Goal: Navigation & Orientation: Find specific page/section

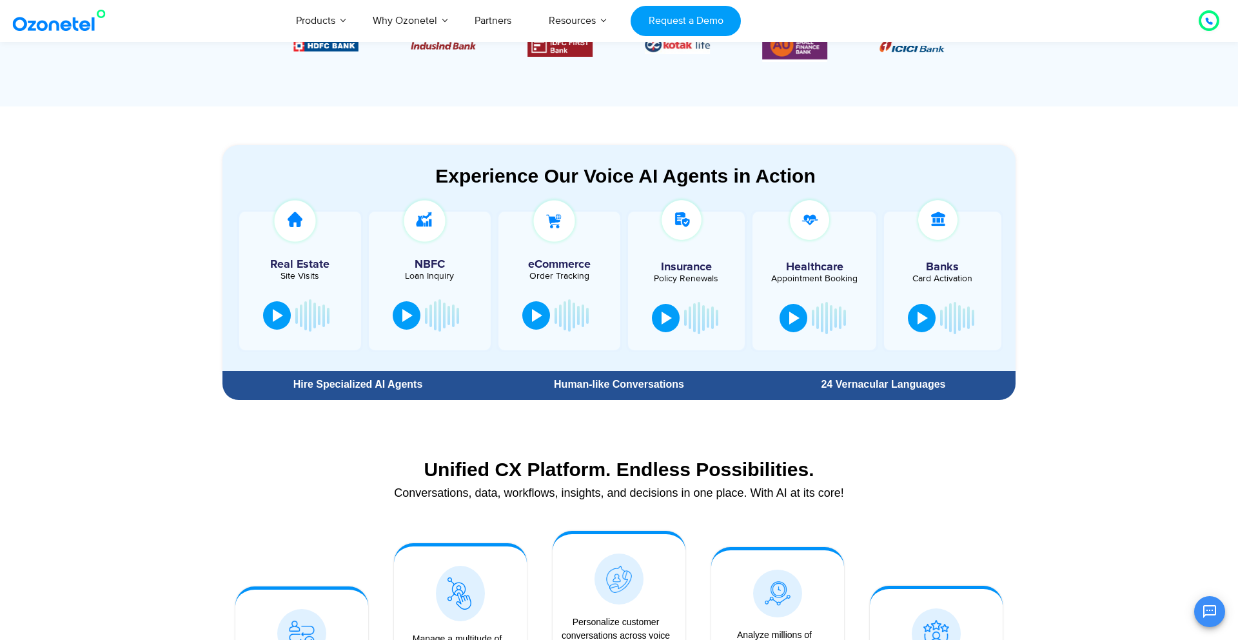
scroll to position [626, 0]
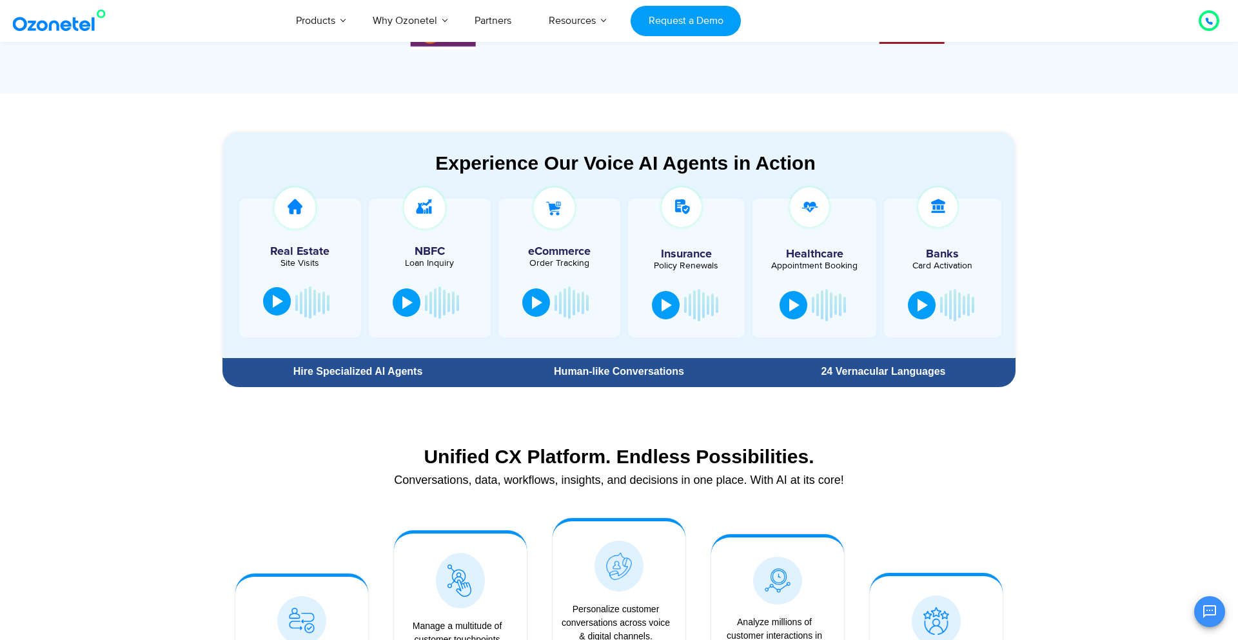
click at [279, 306] on div at bounding box center [278, 301] width 10 height 13
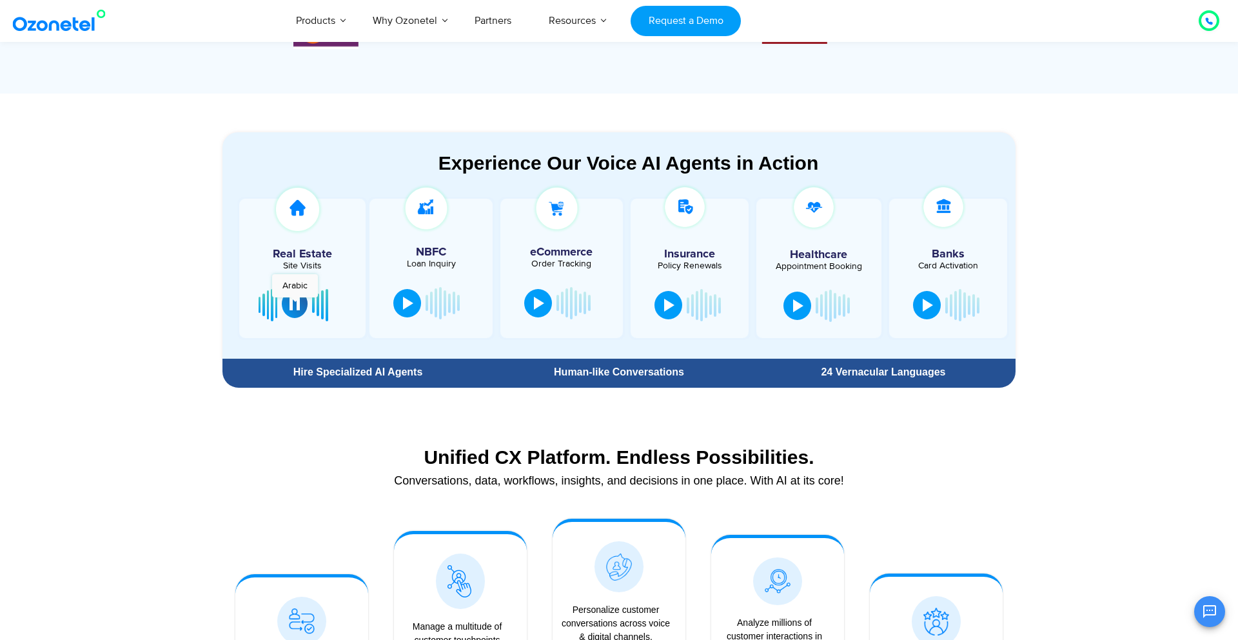
click at [295, 304] on div at bounding box center [295, 303] width 10 height 13
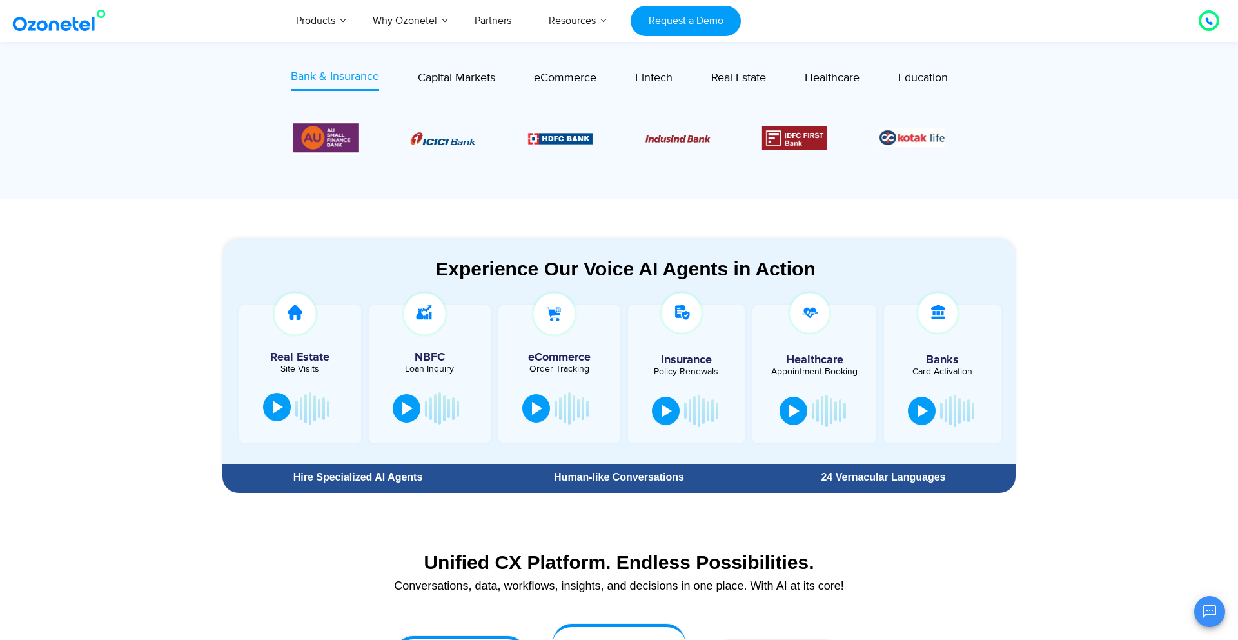
scroll to position [551, 0]
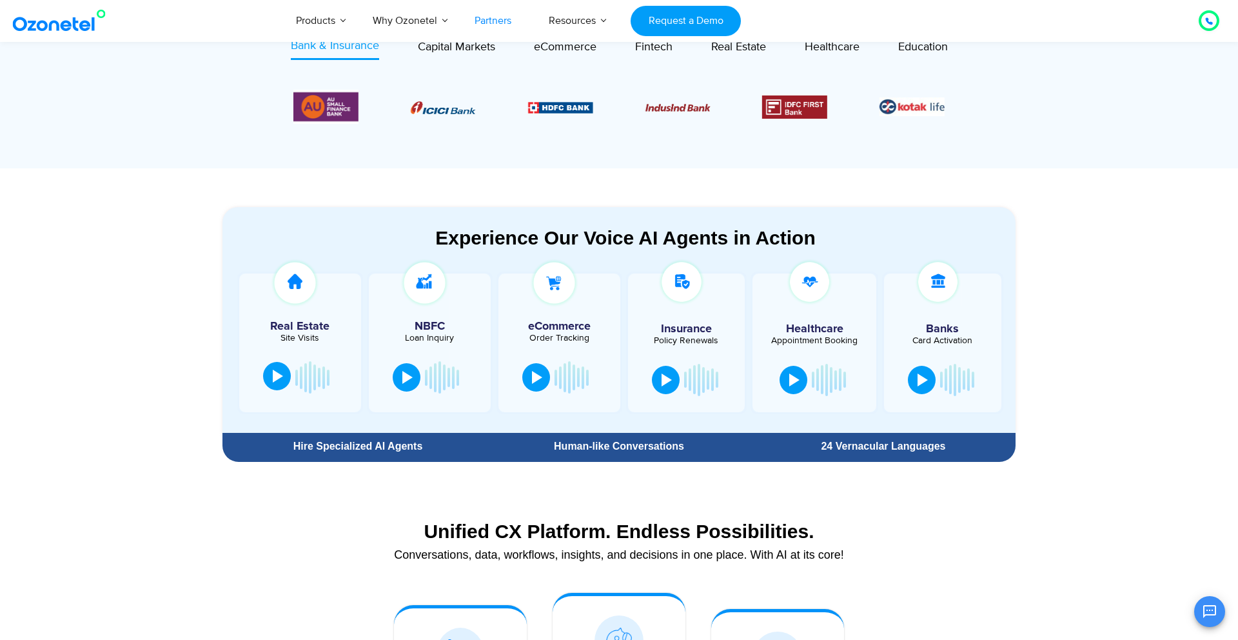
click at [493, 19] on link "Partners" at bounding box center [493, 20] width 74 height 43
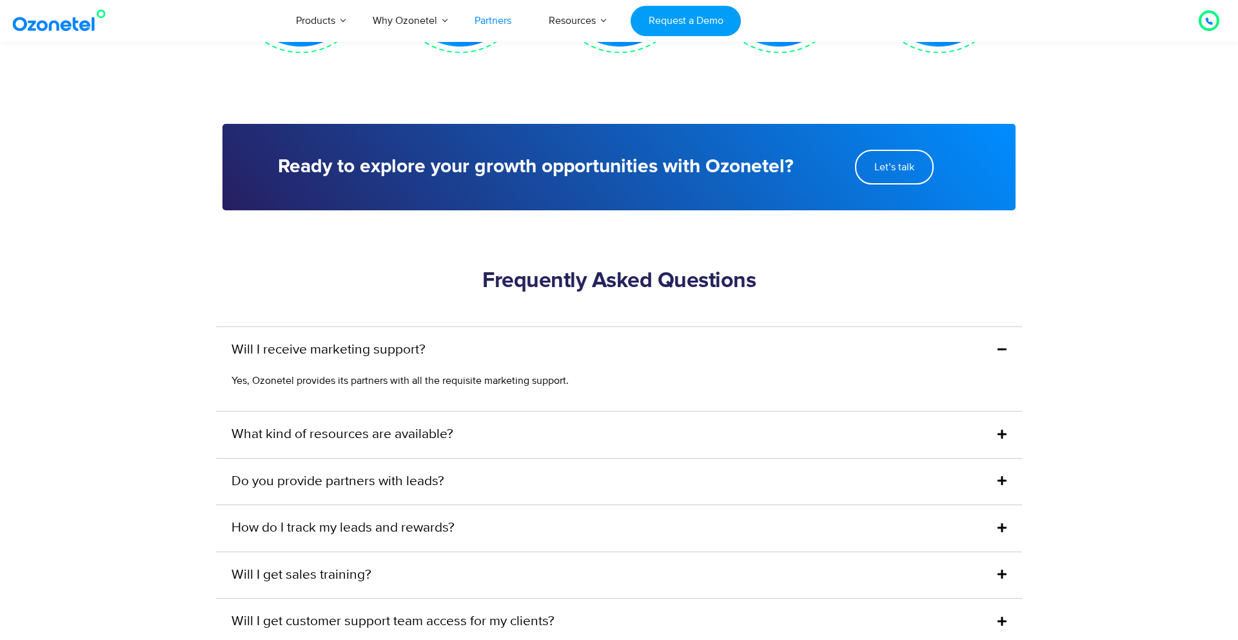
scroll to position [2981, 0]
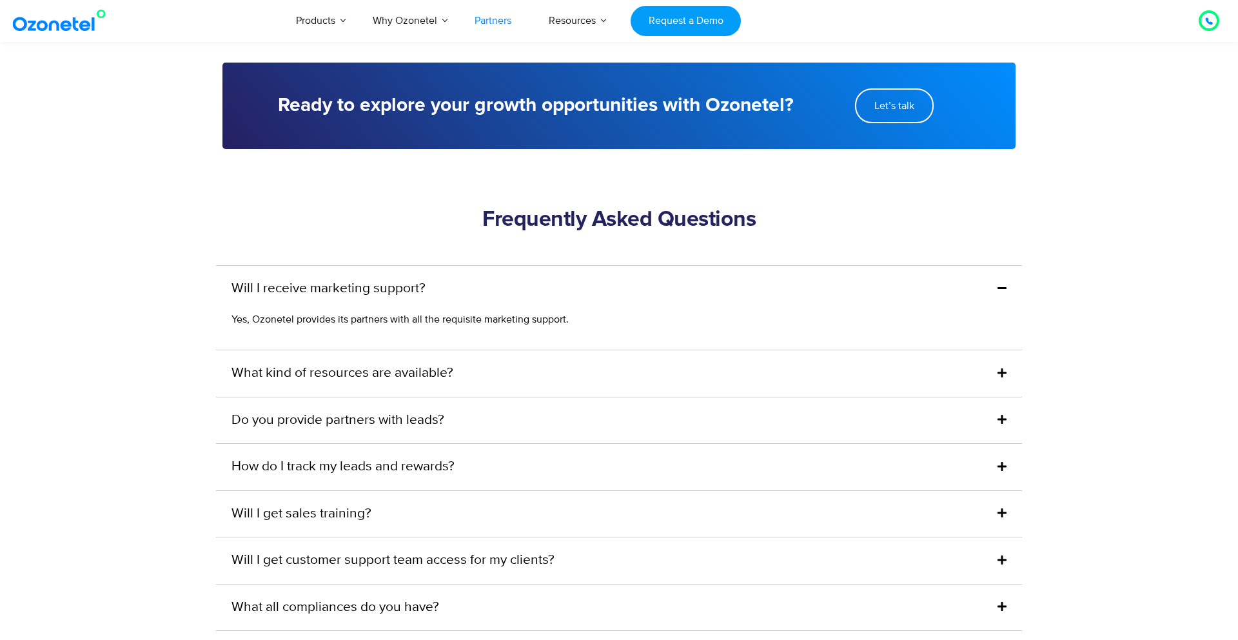
click at [999, 368] on icon at bounding box center [1001, 373] width 9 height 10
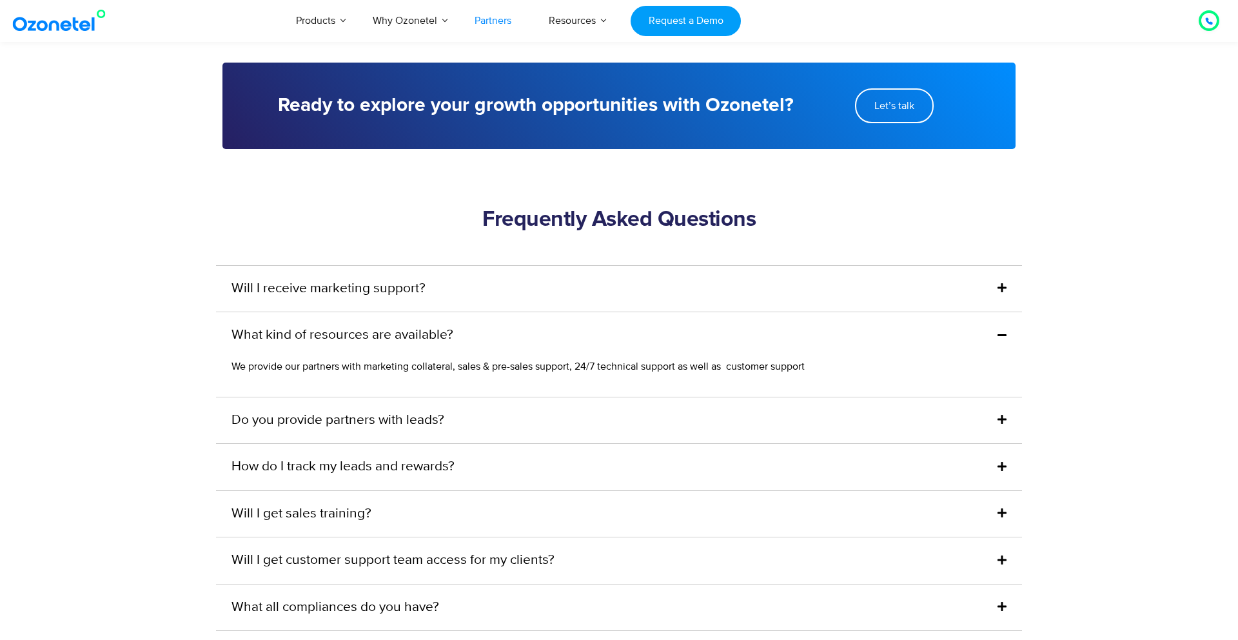
click at [1005, 329] on icon at bounding box center [1001, 334] width 9 height 10
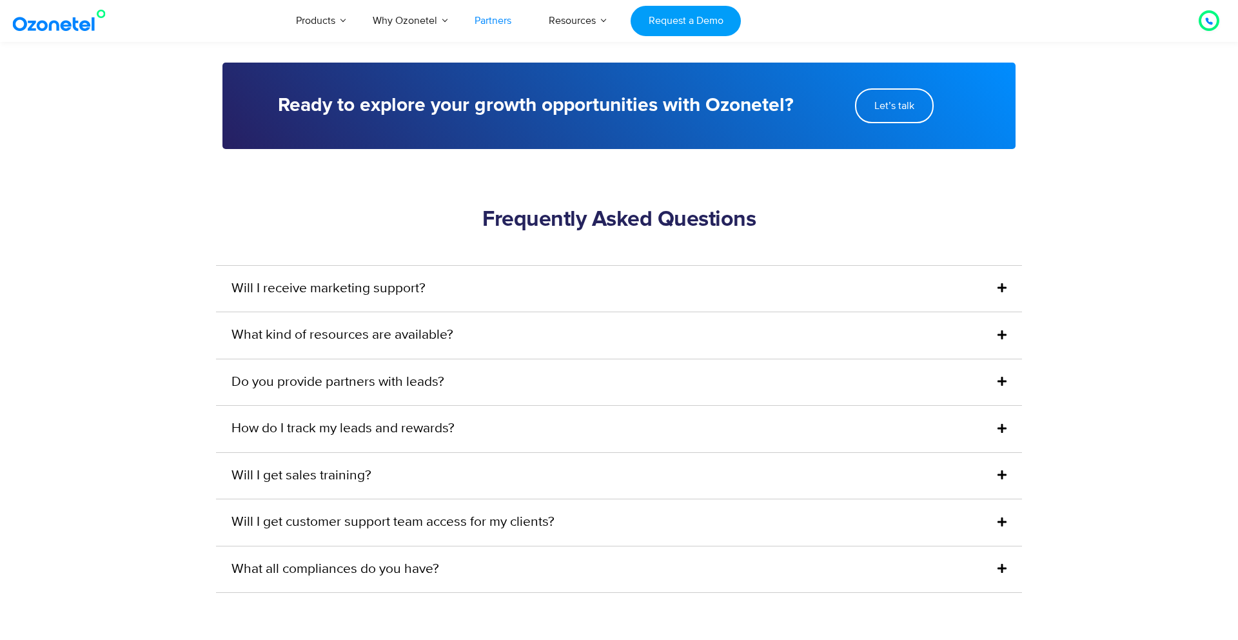
click at [1005, 469] on icon at bounding box center [1001, 474] width 9 height 10
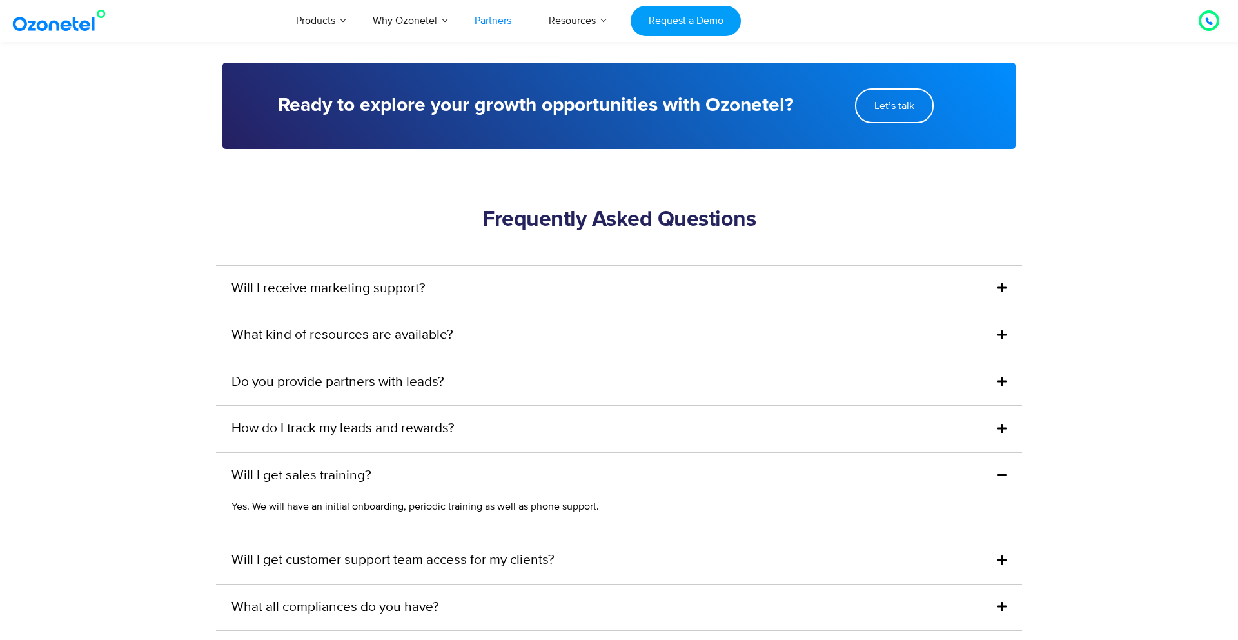
click at [1005, 469] on icon at bounding box center [1001, 474] width 9 height 10
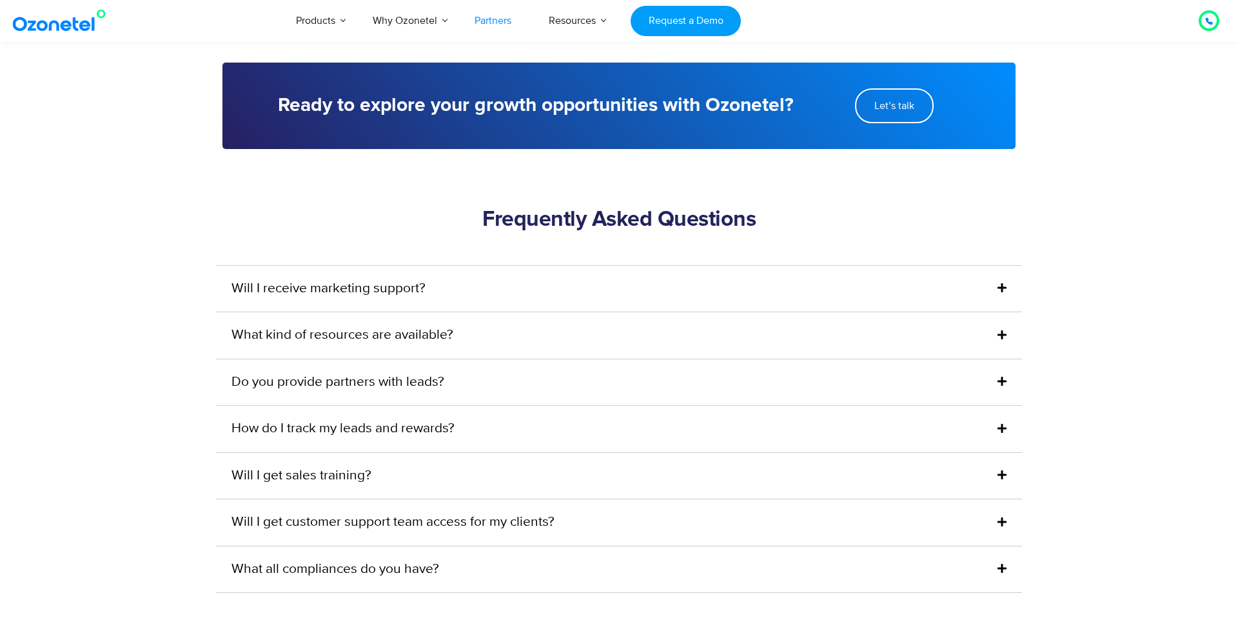
scroll to position [2980, 0]
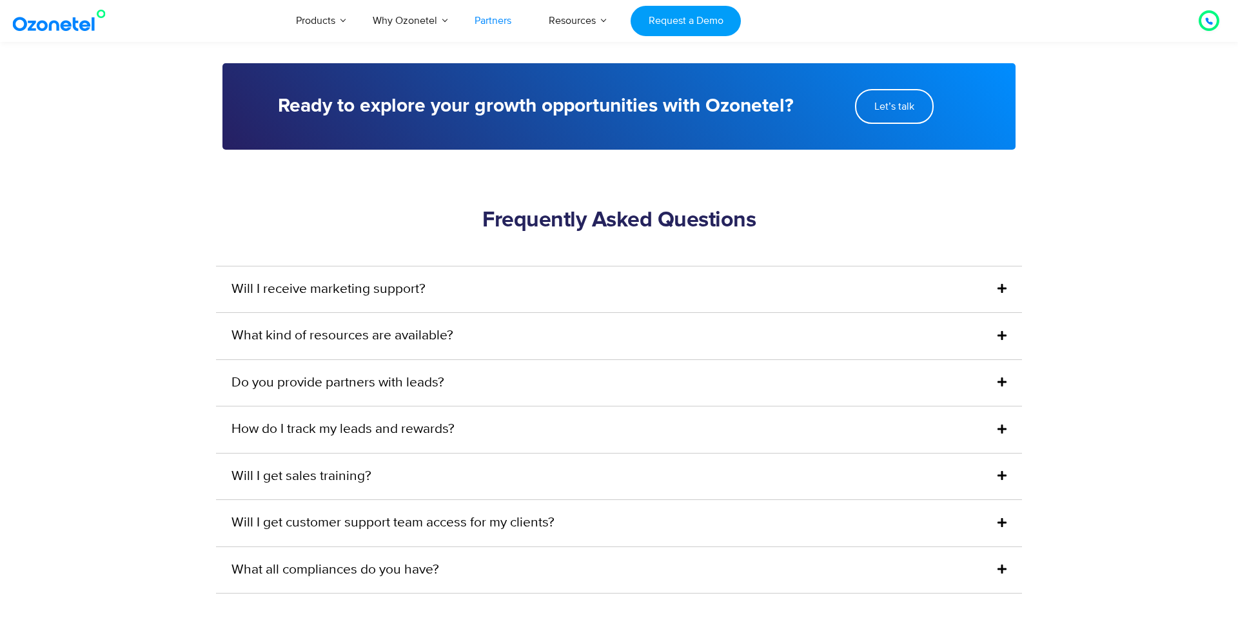
click at [1002, 424] on icon at bounding box center [1001, 429] width 9 height 10
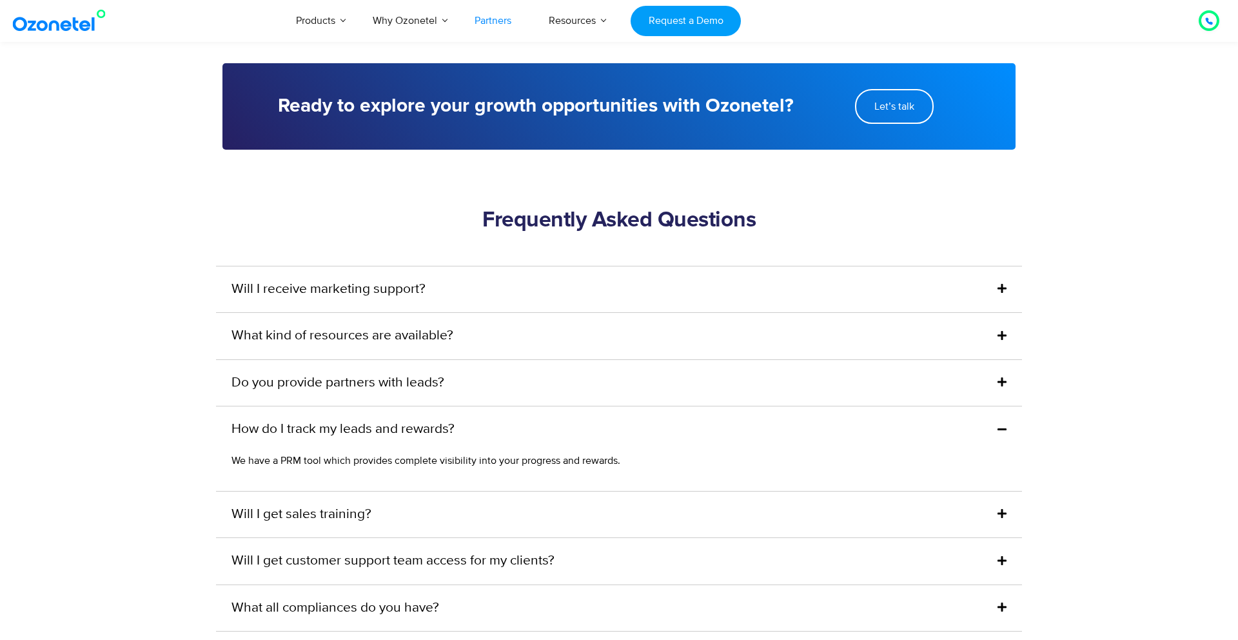
click at [1002, 424] on icon at bounding box center [1001, 429] width 9 height 10
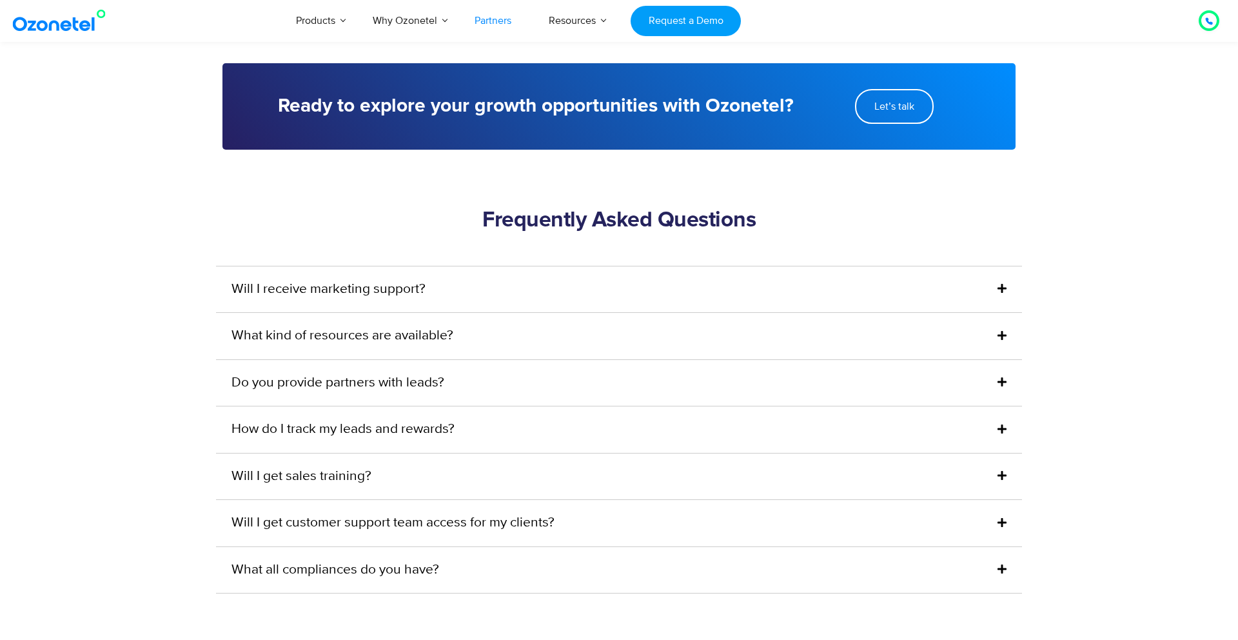
click at [1002, 377] on icon at bounding box center [1001, 382] width 9 height 10
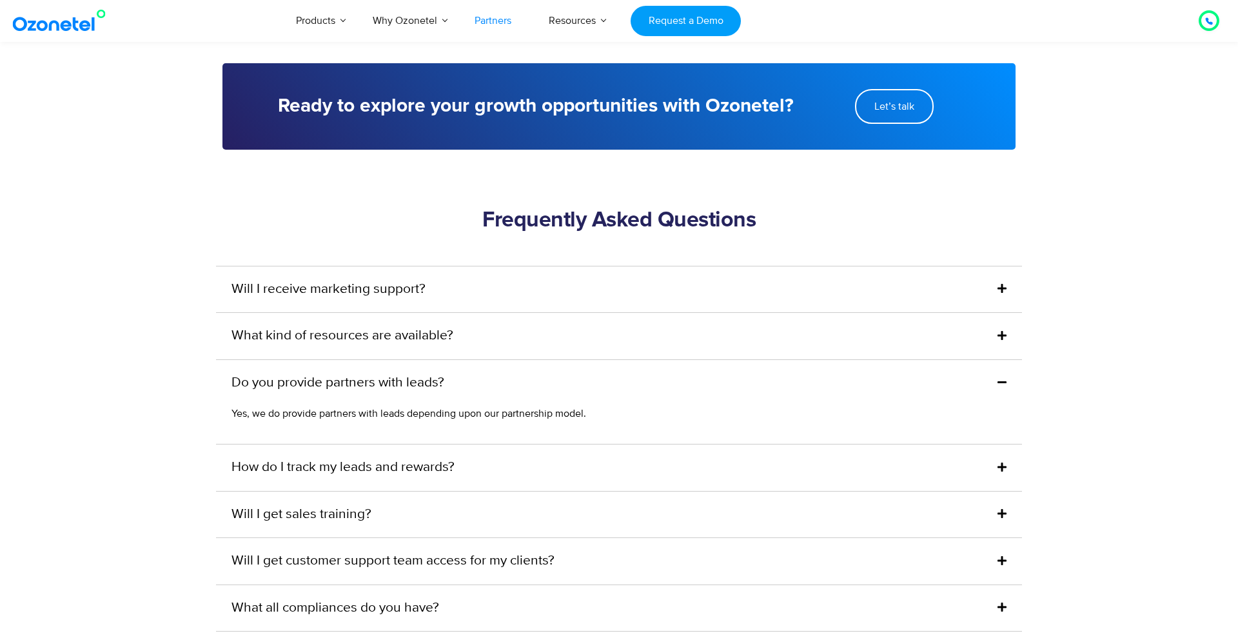
click at [1002, 377] on icon at bounding box center [1001, 382] width 9 height 10
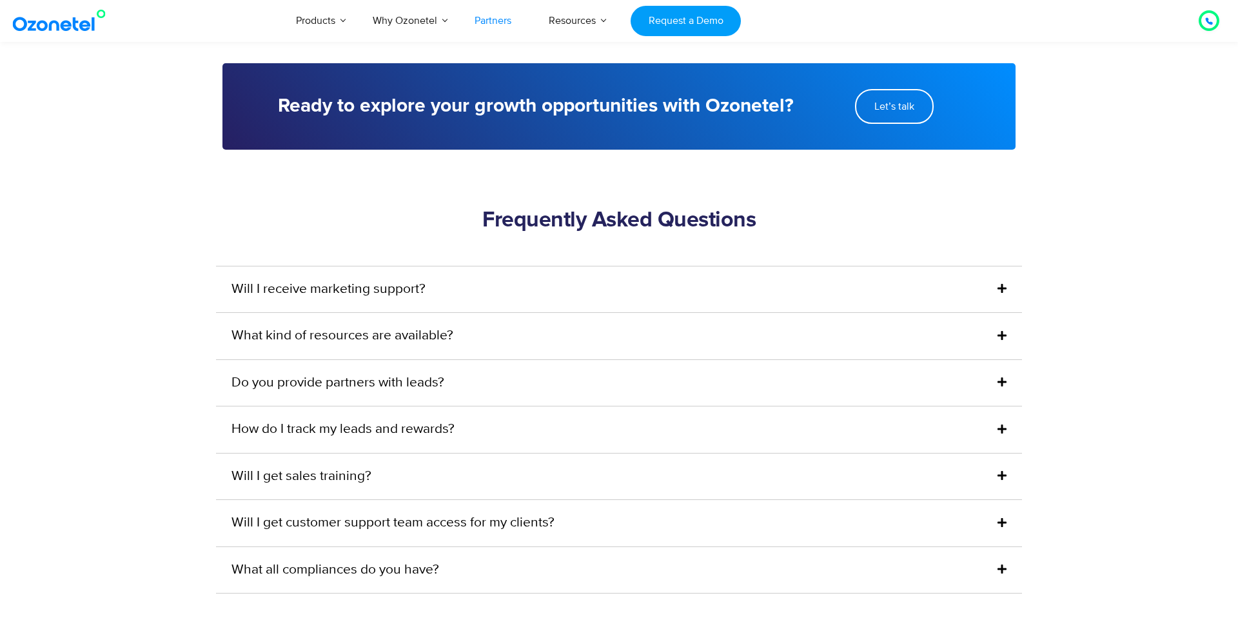
click at [1002, 330] on icon at bounding box center [1001, 335] width 9 height 10
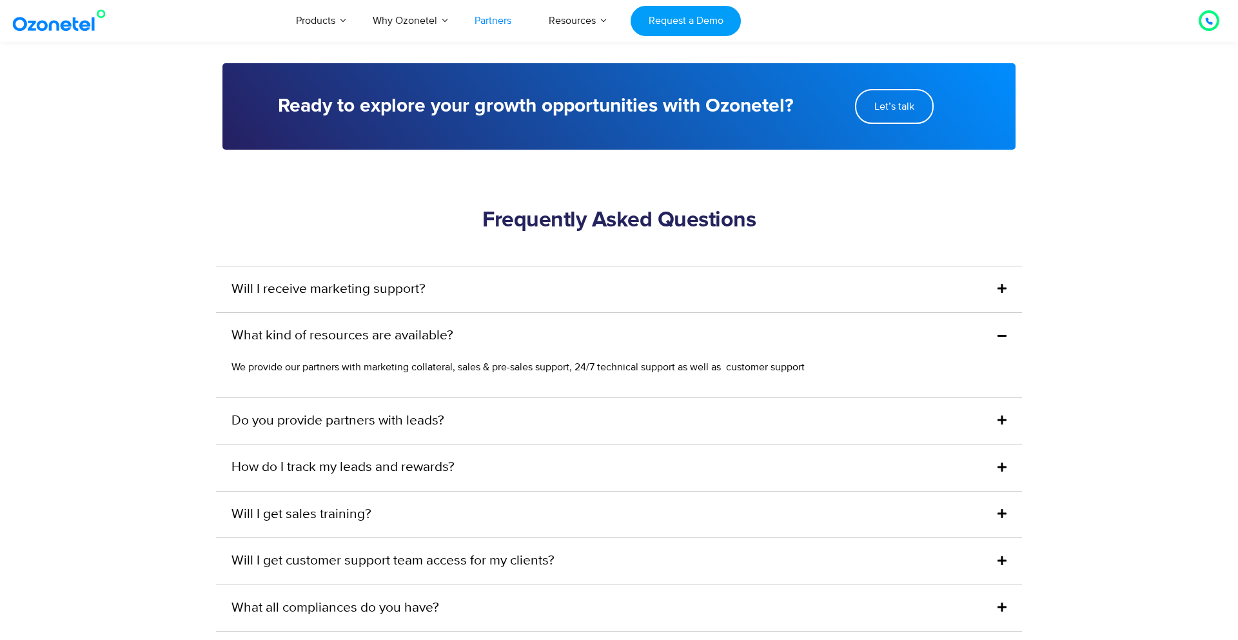
click at [1002, 330] on icon at bounding box center [1001, 335] width 9 height 10
